Goal: Find contact information

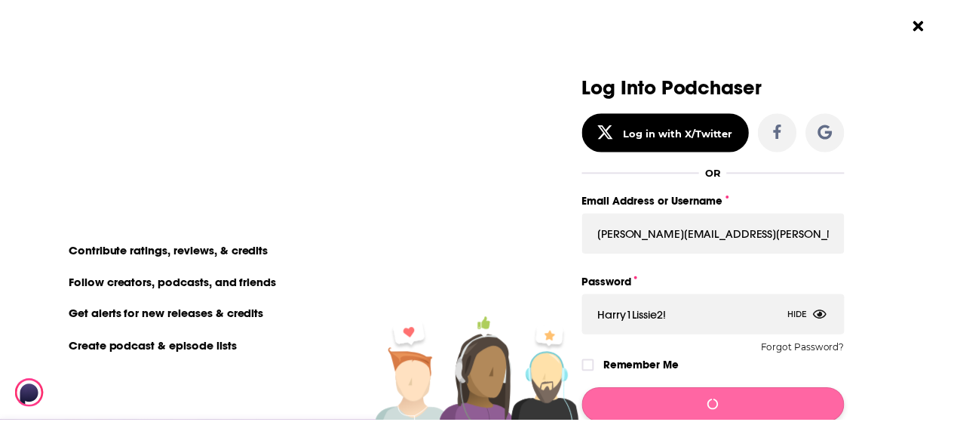
scroll to position [133, 0]
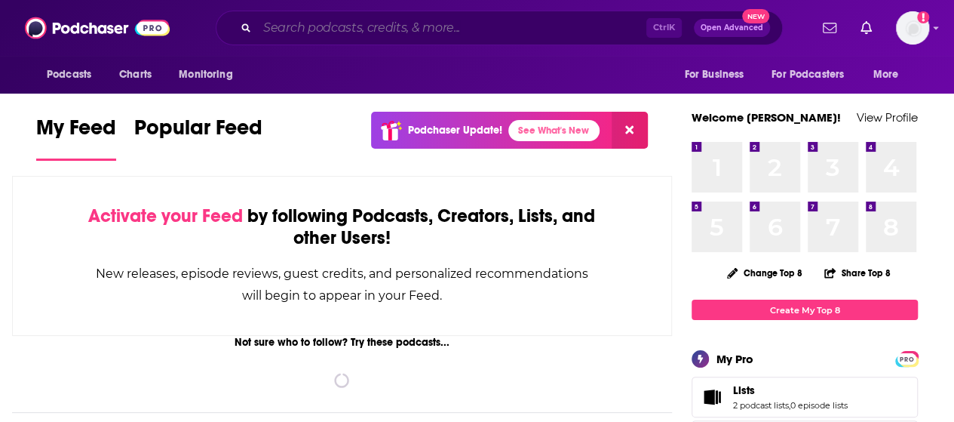
click at [449, 26] on input "Search podcasts, credits, & more..." at bounding box center [451, 28] width 389 height 24
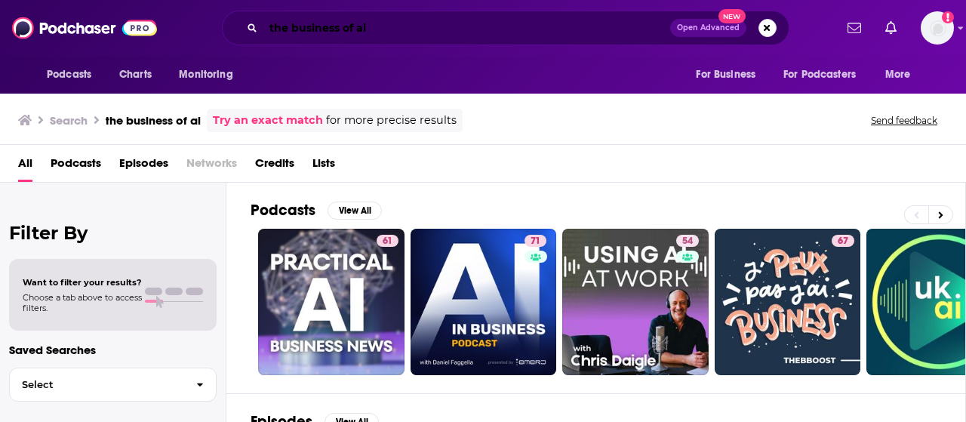
click at [398, 26] on input "the business of ai" at bounding box center [466, 28] width 407 height 24
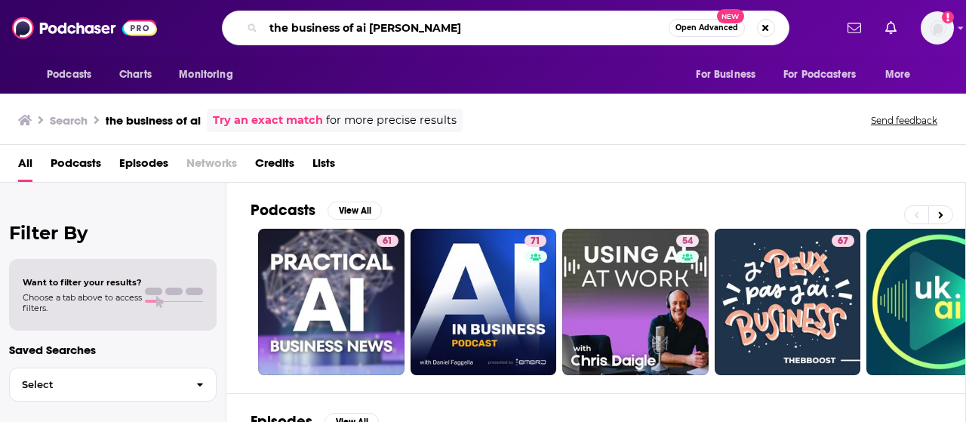
type input "the business of ai [PERSON_NAME]"
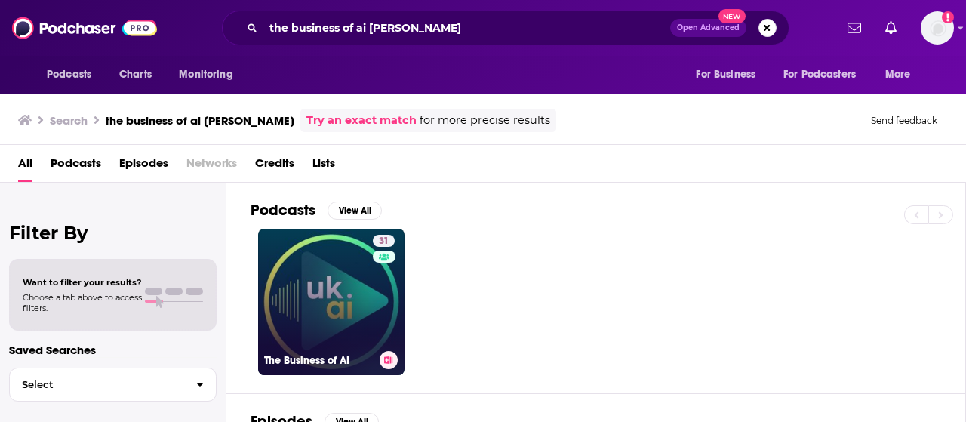
click at [327, 281] on link "31 The Business of AI" at bounding box center [331, 302] width 146 height 146
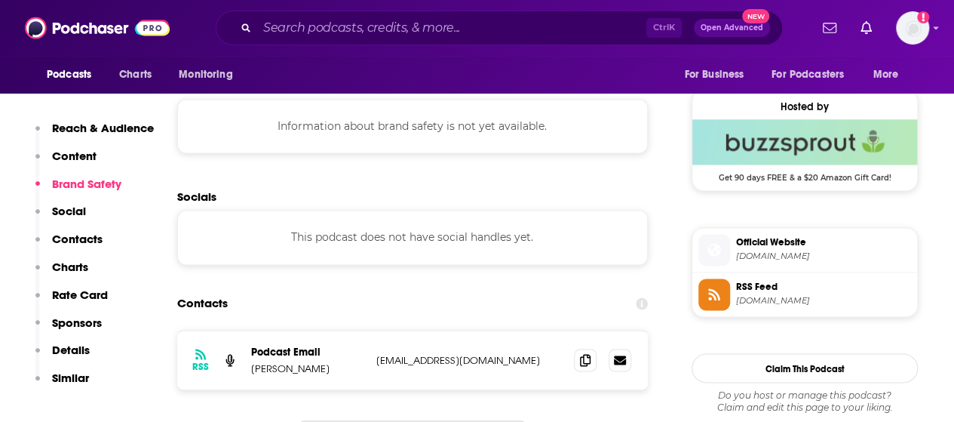
scroll to position [1132, 0]
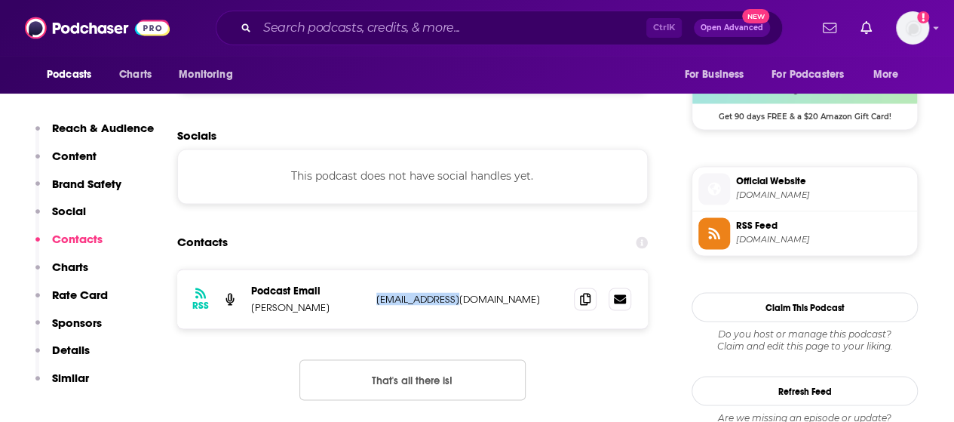
drag, startPoint x: 454, startPoint y: 299, endPoint x: 379, endPoint y: 298, distance: 75.5
click at [379, 298] on p "[EMAIL_ADDRESS][DOMAIN_NAME]" at bounding box center [469, 298] width 186 height 13
copy p "[EMAIL_ADDRESS][DOMAIN_NAME]"
